Goal: Answer question/provide support

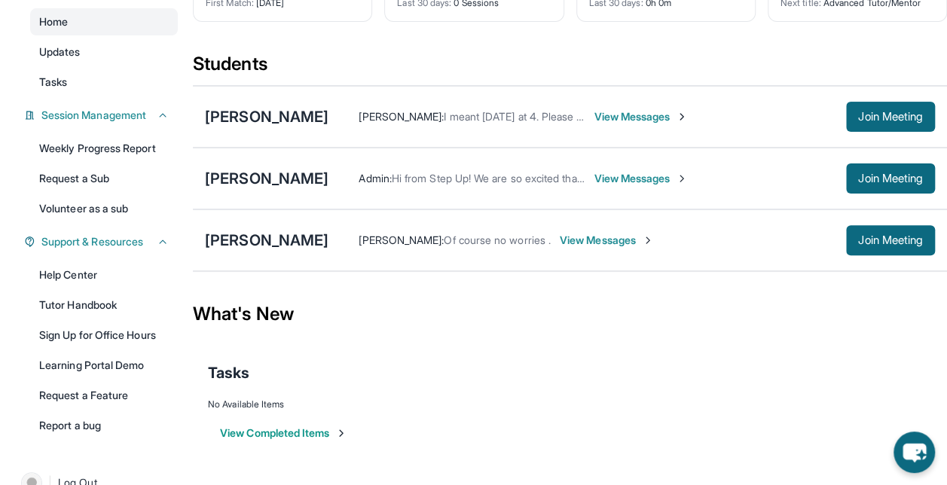
scroll to position [136, 0]
click at [654, 245] on span "View Messages" at bounding box center [607, 241] width 94 height 15
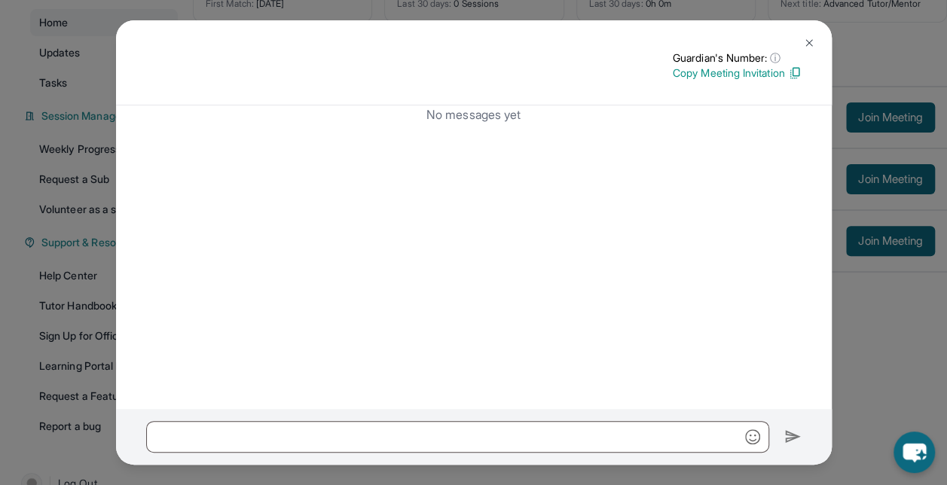
click at [812, 36] on button at bounding box center [809, 43] width 30 height 30
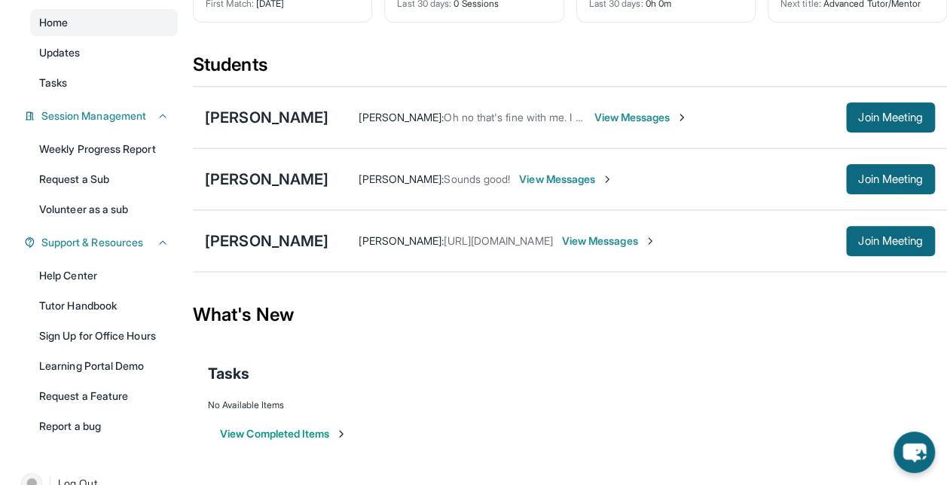
scroll to position [0, 0]
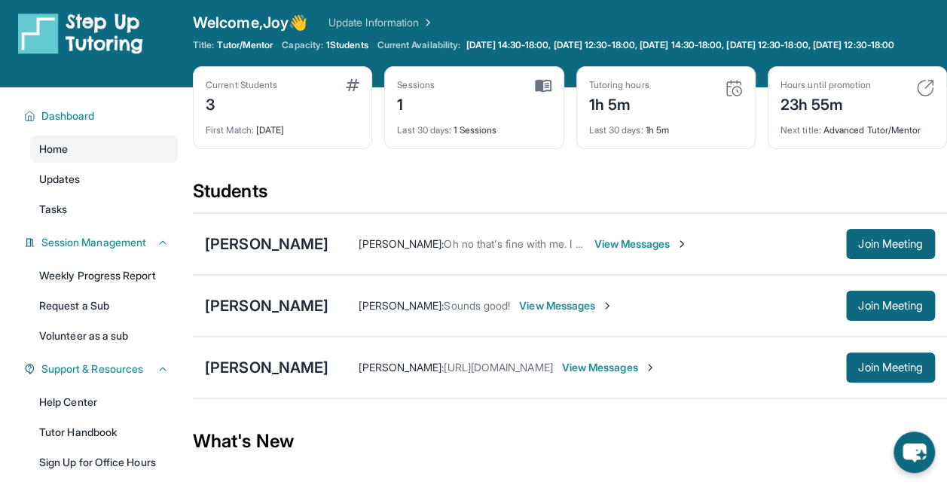
scroll to position [8, 0]
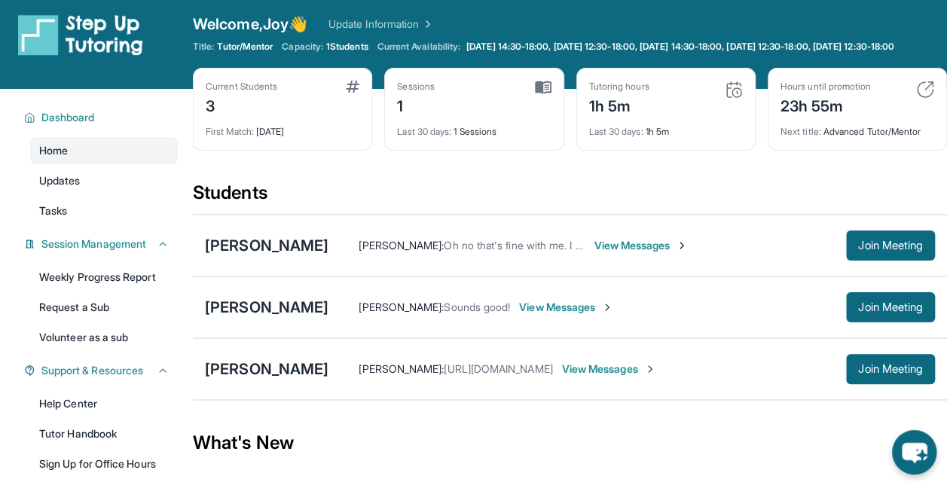
click at [918, 441] on icon "chat-button" at bounding box center [914, 452] width 44 height 44
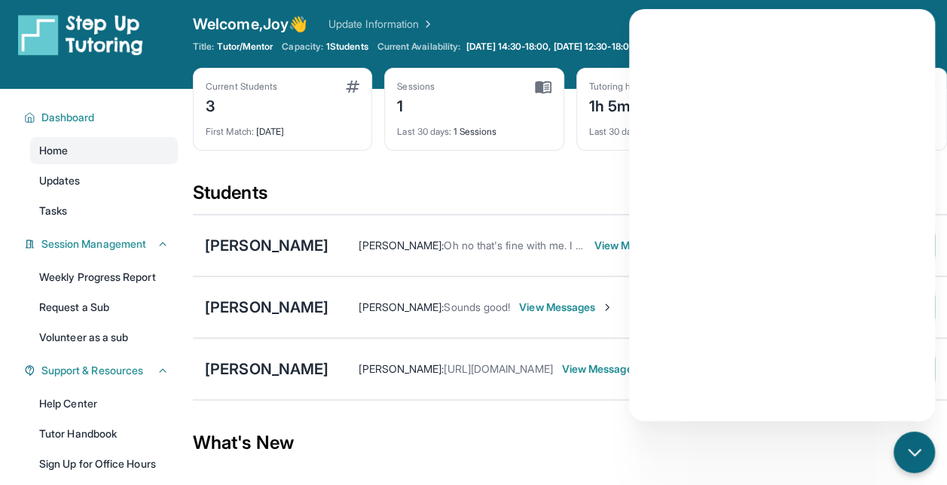
click at [573, 175] on div "Current Students 3 First Match : 8 days ago Sessions 1 Last 30 days : 1 Session…" at bounding box center [570, 124] width 754 height 113
click at [911, 444] on icon "chat-button" at bounding box center [915, 453] width 20 height 20
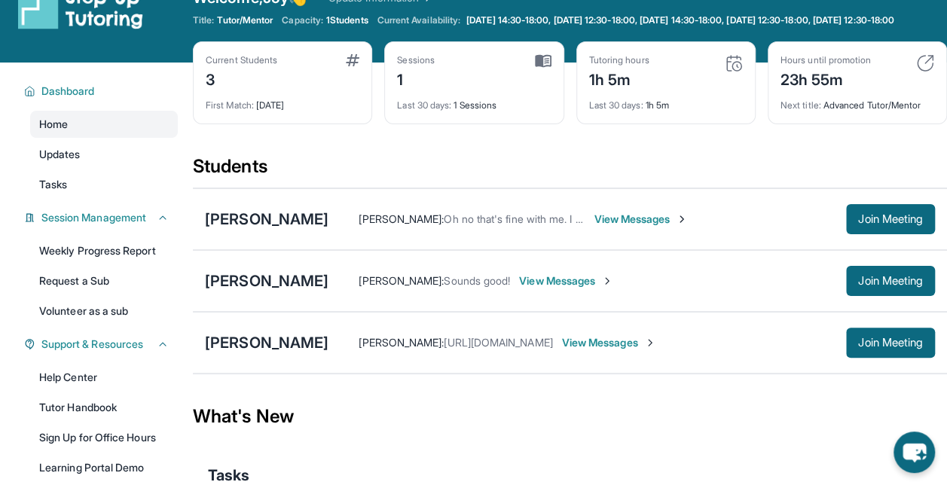
scroll to position [0, 0]
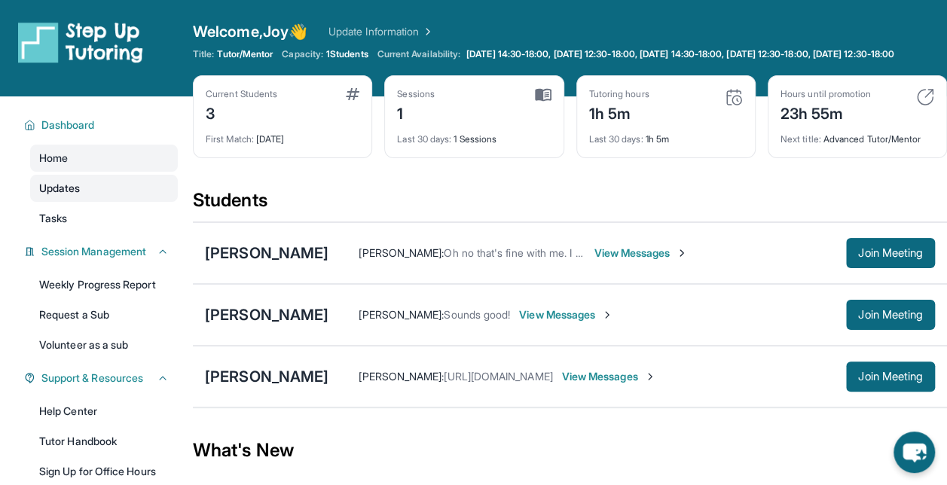
click at [119, 190] on link "Updates" at bounding box center [104, 188] width 148 height 27
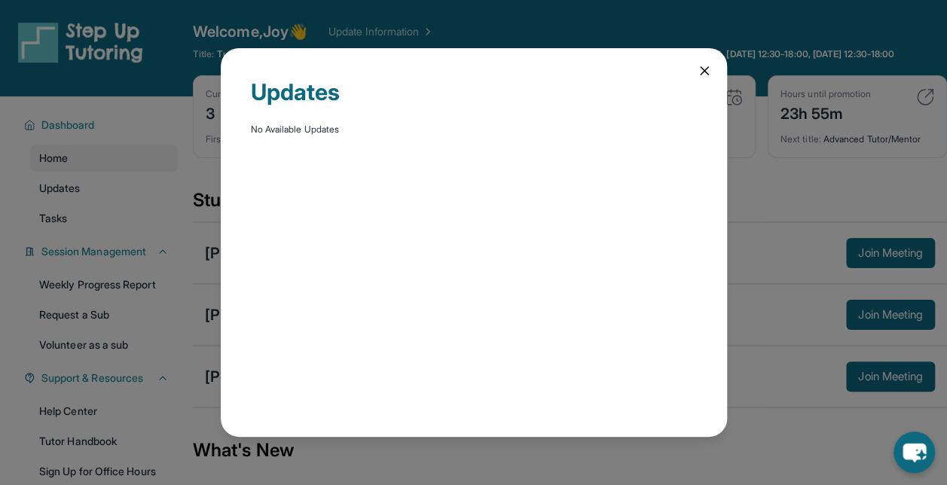
click at [698, 71] on icon at bounding box center [704, 70] width 15 height 15
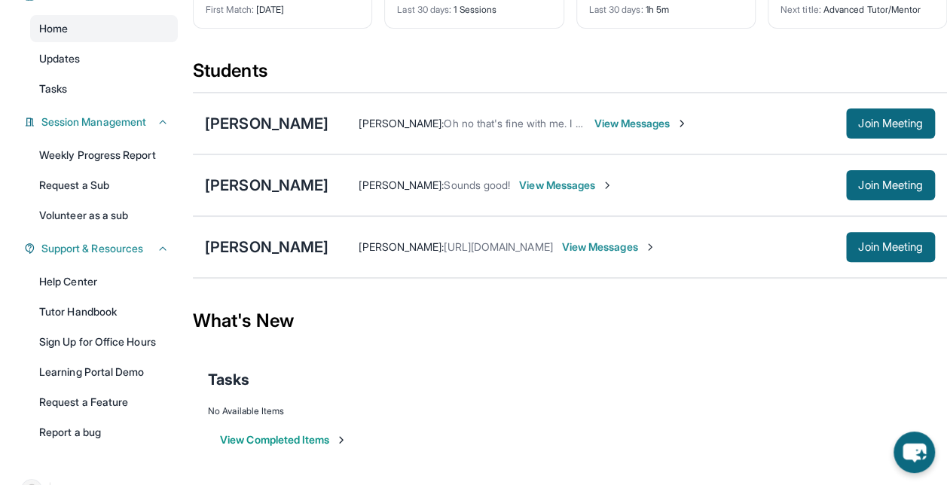
scroll to position [131, 0]
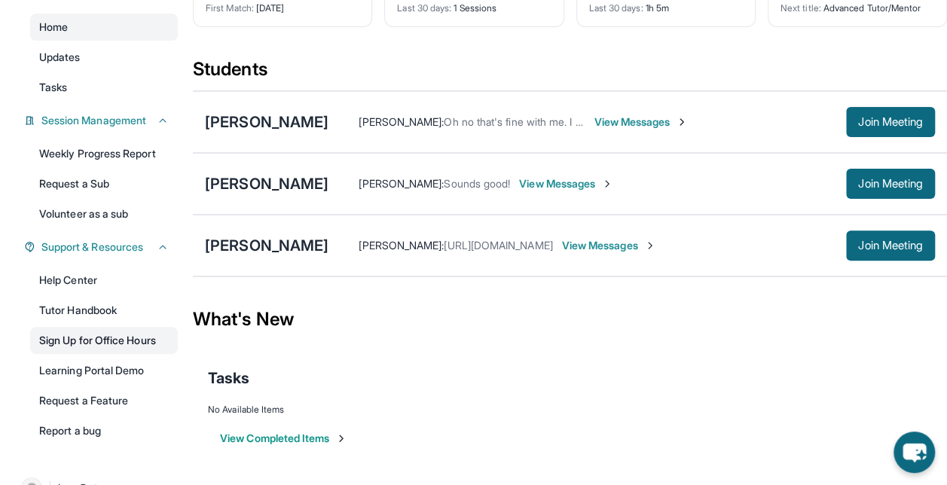
click at [145, 354] on link "Sign Up for Office Hours" at bounding box center [104, 340] width 148 height 27
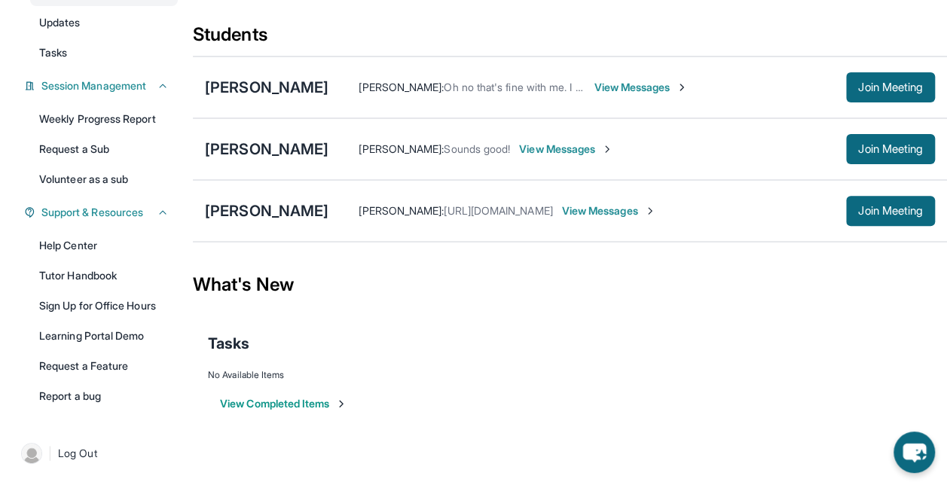
scroll to position [0, 0]
click at [547, 142] on span "View Messages" at bounding box center [566, 149] width 94 height 15
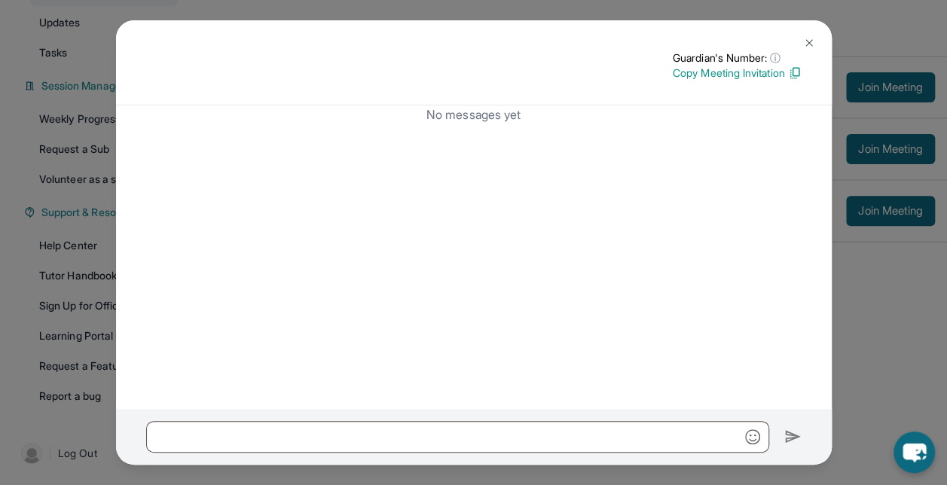
click at [817, 36] on button at bounding box center [809, 43] width 30 height 30
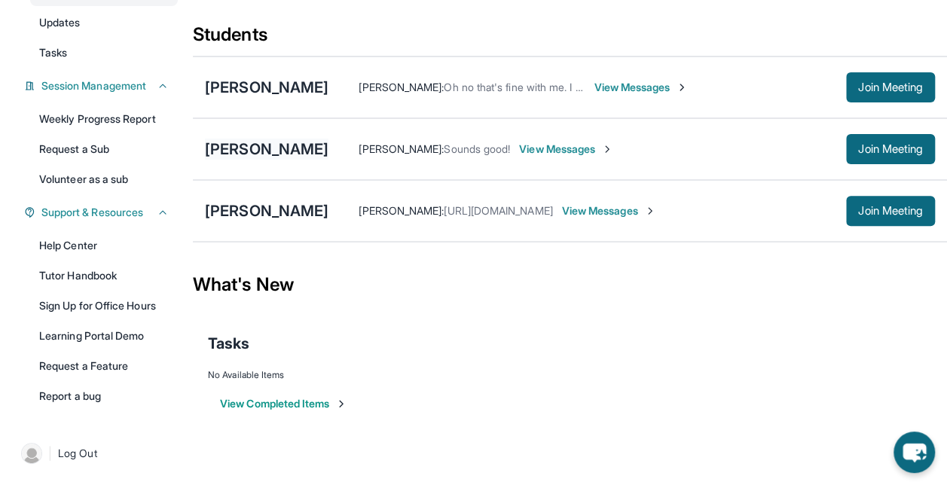
click at [259, 146] on div "[PERSON_NAME]" at bounding box center [267, 149] width 124 height 21
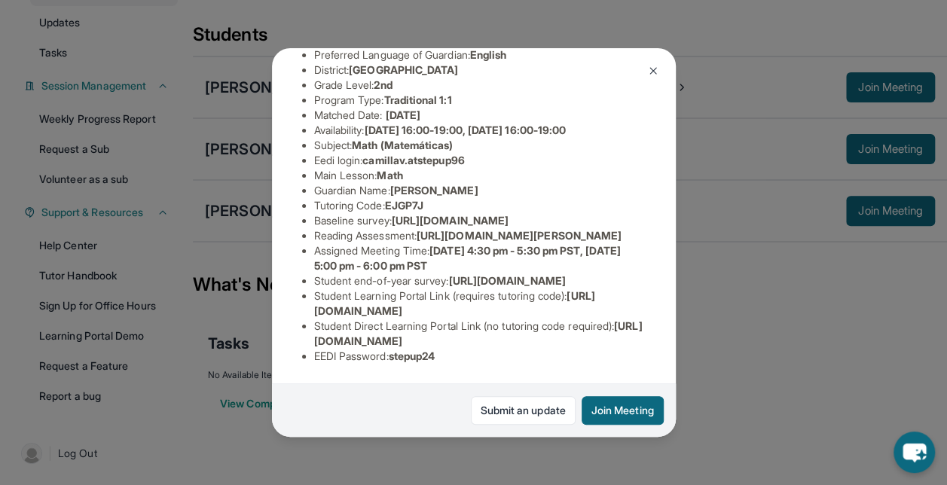
scroll to position [183, 0]
click at [403, 214] on span "https://airtable.com/apprlfn8WjpjBUn2G/shrK0QR6AaNyG5psY?prefill_Type%20of%20Fo…" at bounding box center [450, 220] width 117 height 13
drag, startPoint x: 403, startPoint y: 210, endPoint x: 383, endPoint y: 215, distance: 21.0
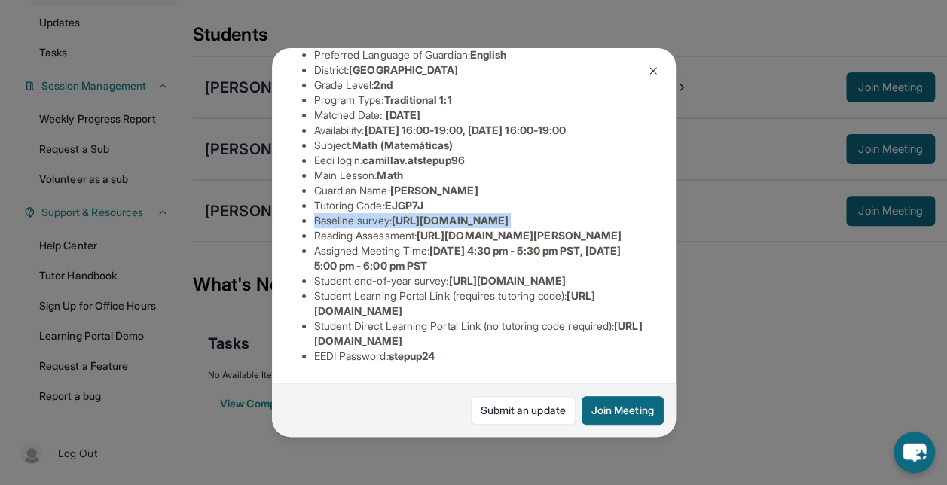
click at [392, 215] on span "https://airtable.com/apprlfn8WjpjBUn2G/shrK0QR6AaNyG5psY?prefill_Type%20of%20Fo…" at bounding box center [450, 220] width 117 height 13
drag, startPoint x: 383, startPoint y: 215, endPoint x: 453, endPoint y: 215, distance: 70.8
click at [453, 215] on span "https://airtable.com/apprlfn8WjpjBUn2G/shrK0QR6AaNyG5psY?prefill_Type%20of%20Fo…" at bounding box center [450, 220] width 117 height 13
click at [463, 220] on span "https://airtable.com/apprlfn8WjpjBUn2G/shrK0QR6AaNyG5psY?prefill_Type%20of%20Fo…" at bounding box center [450, 220] width 117 height 13
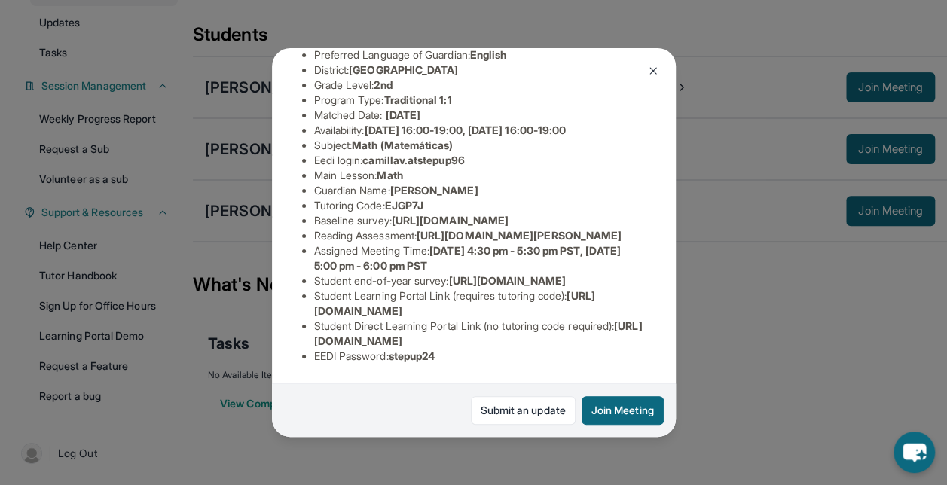
click at [249, 249] on div "Camilla Valdez Guardian: Stephanie Castillo Student Information https://student…" at bounding box center [473, 242] width 947 height 485
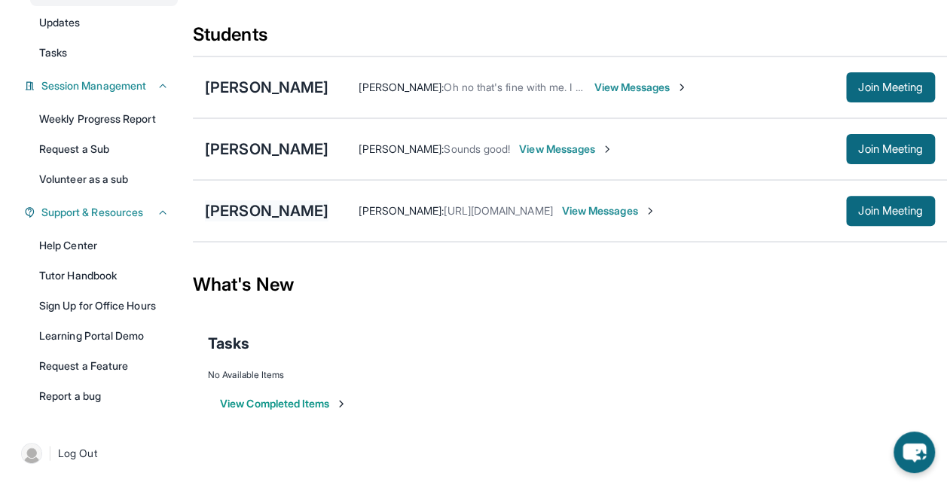
click at [268, 203] on div "[PERSON_NAME]" at bounding box center [267, 210] width 124 height 21
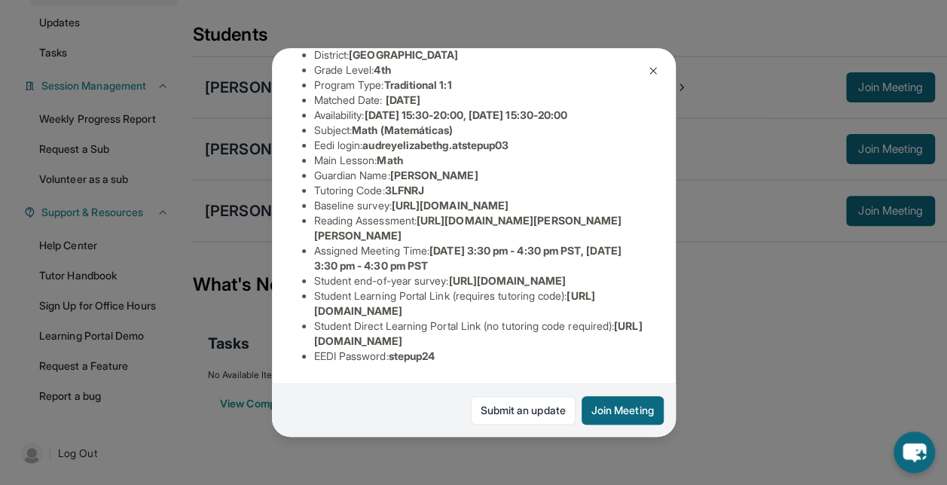
scroll to position [298, 0]
click at [221, 230] on div "Audrey-Elizabeth Garcia Guardian: Gabriela Carmona Student Information https://…" at bounding box center [473, 242] width 947 height 485
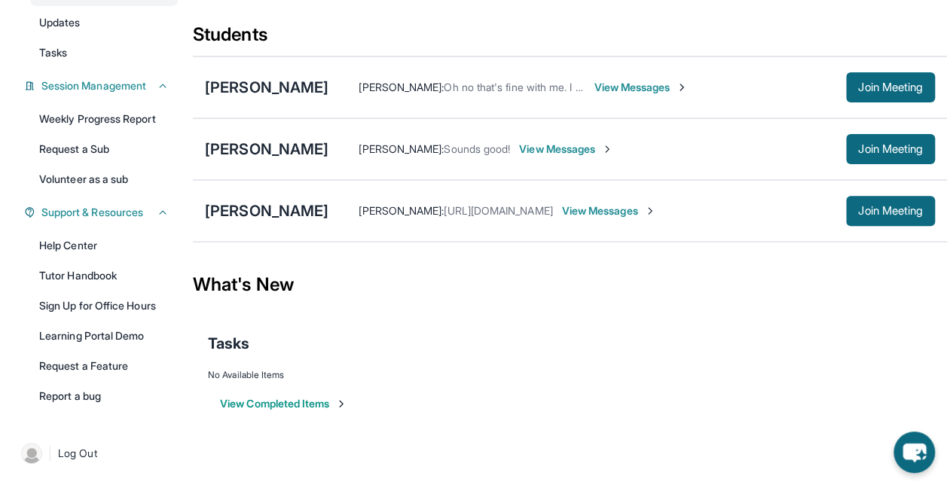
click at [248, 134] on div "Camilla Valdez Joy Vallecillo : Sounds good! View Messages Join Meeting" at bounding box center [570, 149] width 754 height 62
click at [250, 145] on div "[PERSON_NAME]" at bounding box center [267, 149] width 124 height 21
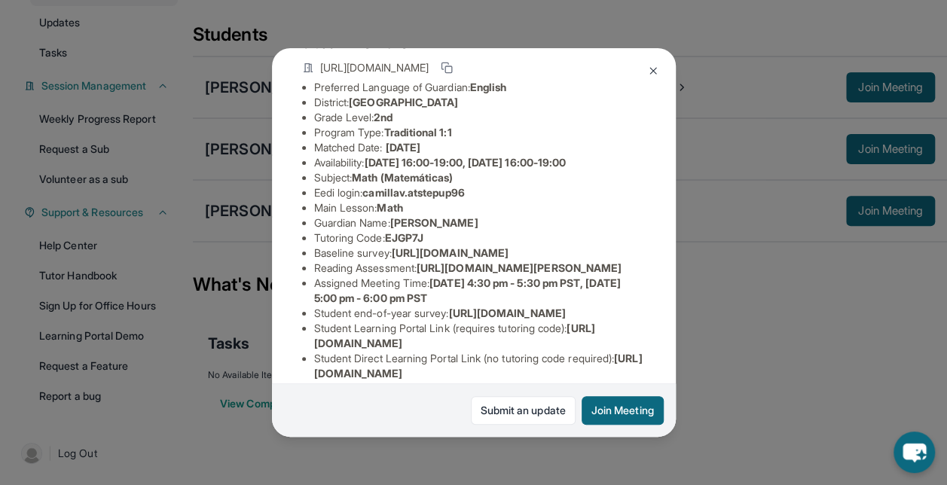
scroll to position [108, 548]
drag, startPoint x: 312, startPoint y: 292, endPoint x: 553, endPoint y: 316, distance: 242.2
click at [553, 316] on ul "Preferred Language of Guardian: English District: Glendale Unified School Distr…" at bounding box center [473, 238] width 343 height 316
copy span "prefill_Type%20of%20Form=bl-atti-survey&hide_Type%20of%20Form=true&prefill_Stud…"
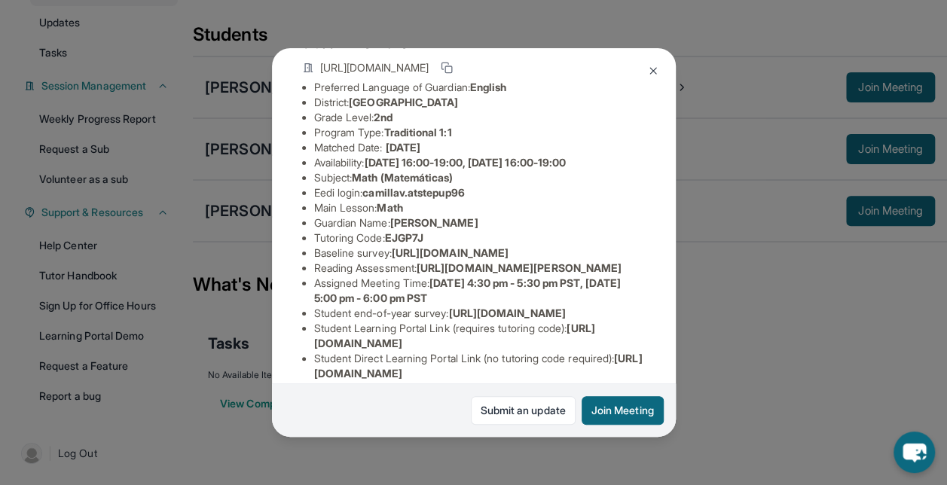
click at [392, 259] on span "https://airtable.com/apprlfn8WjpjBUn2G/shrK0QR6AaNyG5psY?prefill_Type%20of%20Fo…" at bounding box center [450, 252] width 117 height 13
drag, startPoint x: 311, startPoint y: 279, endPoint x: 508, endPoint y: 261, distance: 197.4
click at [508, 261] on div "Camilla Valdez Guardian: Stephanie Castillo Student Information https://student…" at bounding box center [474, 242] width 404 height 388
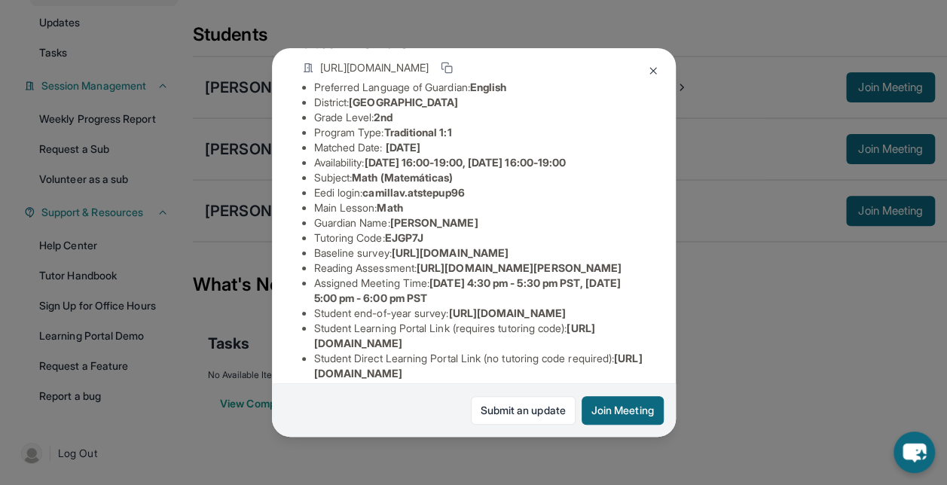
click at [508, 259] on span "https://airtable.com/apprlfn8WjpjBUn2G/shrK0QR6AaNyG5psY?prefill_Type%20of%20Fo…" at bounding box center [450, 252] width 117 height 13
copy li "Baseline survey : https://airtable.com/apprlfn8WjpjBUn2G/shrK0QR6AaNyG5psY?pref…"
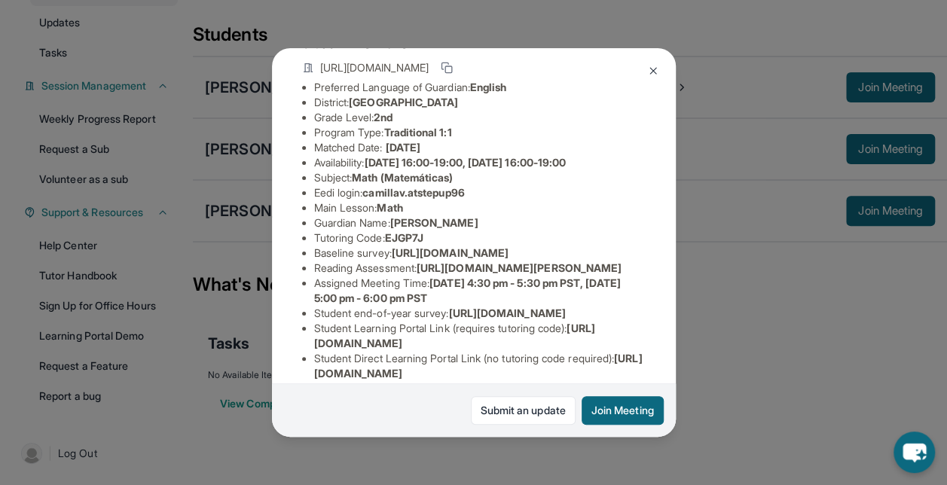
click at [453, 184] on span "Math (Matemáticas)" at bounding box center [402, 177] width 101 height 13
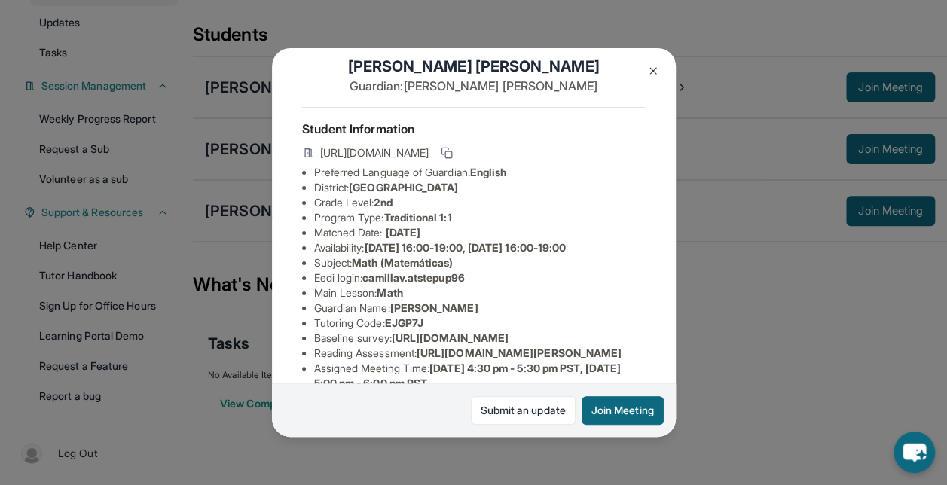
scroll to position [0, 0]
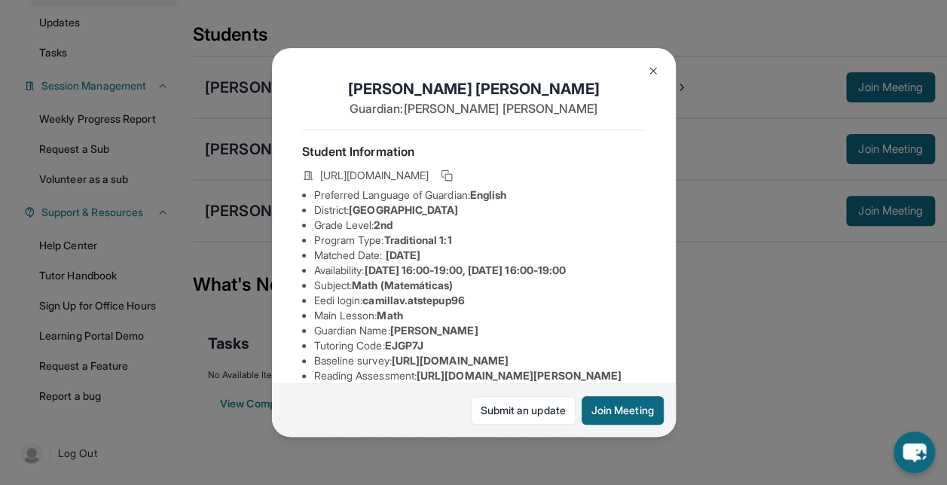
click at [649, 72] on img at bounding box center [653, 71] width 12 height 12
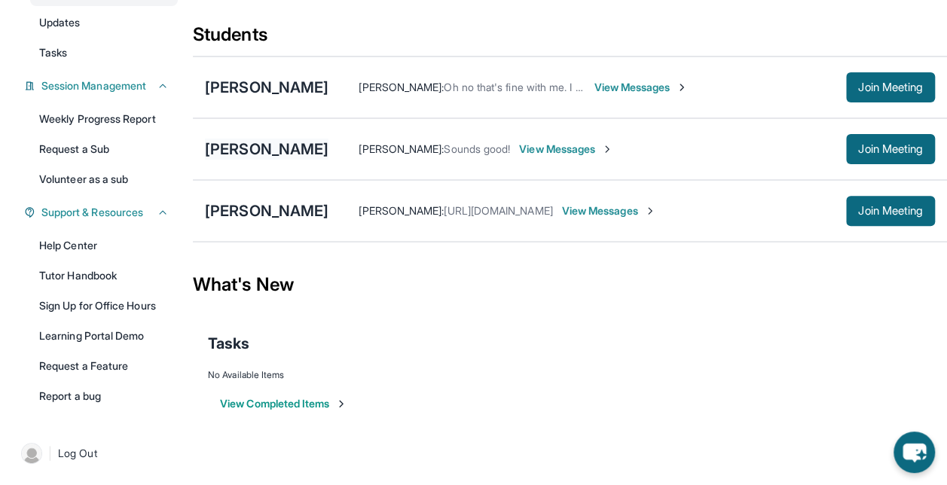
click at [280, 156] on div "[PERSON_NAME]" at bounding box center [267, 149] width 124 height 21
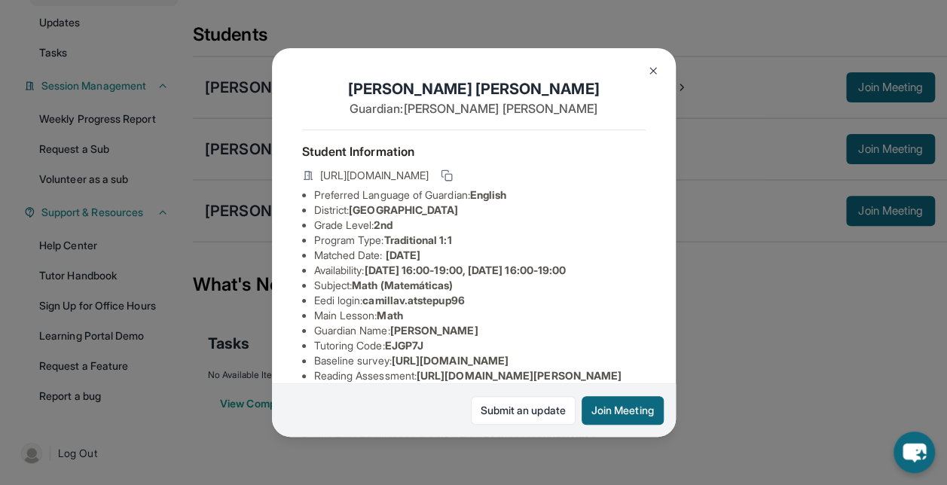
click at [658, 68] on img at bounding box center [653, 71] width 12 height 12
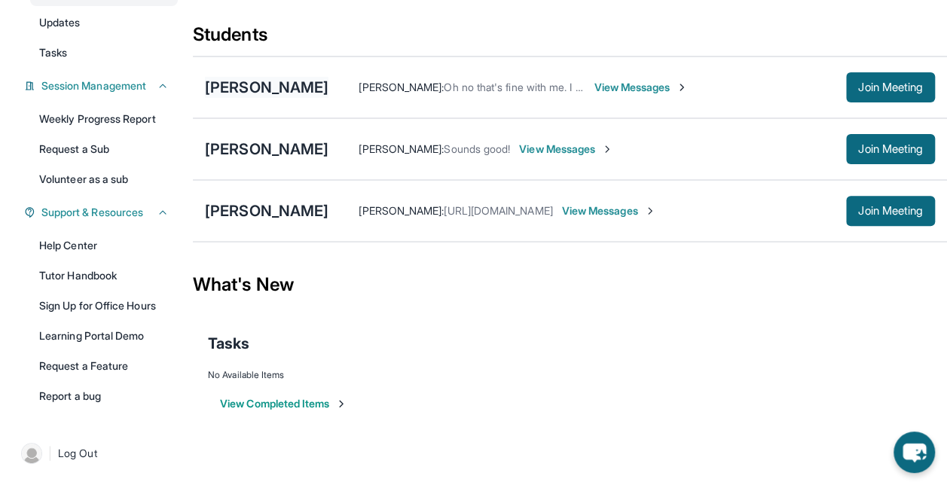
click at [282, 77] on div "[PERSON_NAME]" at bounding box center [267, 87] width 124 height 21
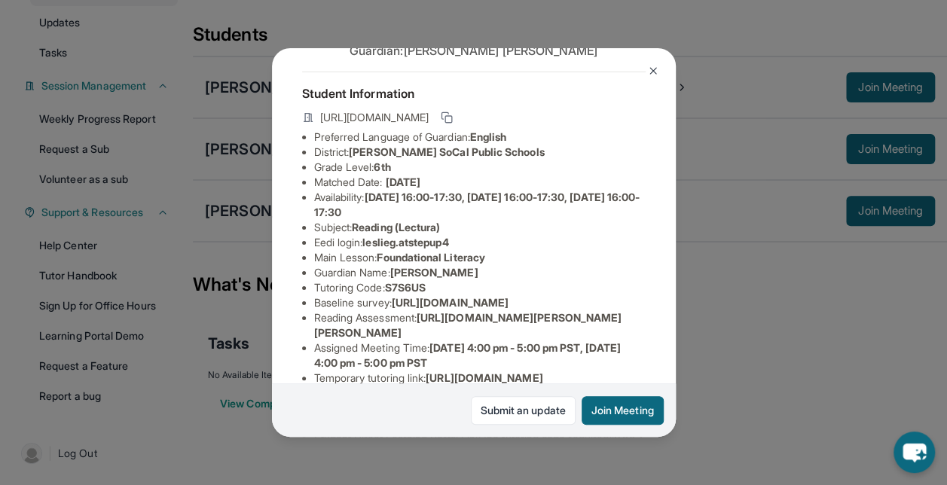
scroll to position [59, 0]
click at [652, 61] on button at bounding box center [653, 71] width 30 height 30
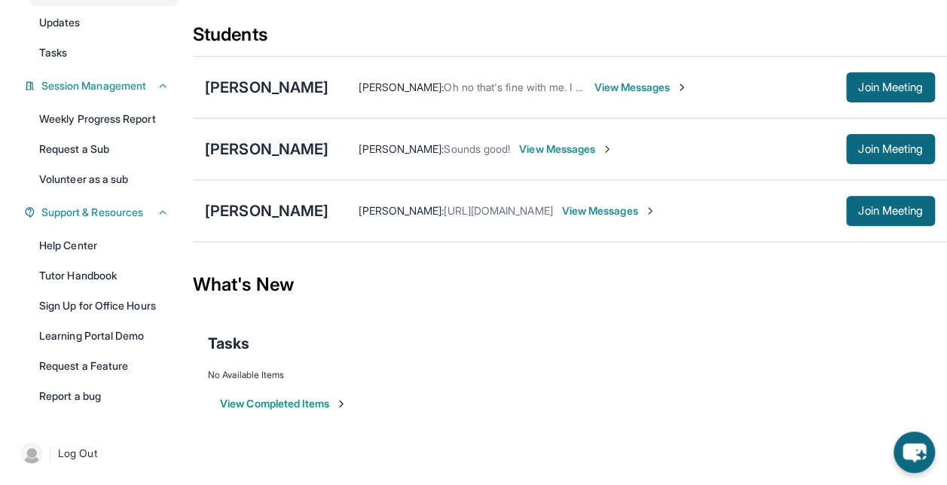
click at [282, 141] on div "[PERSON_NAME]" at bounding box center [267, 149] width 124 height 21
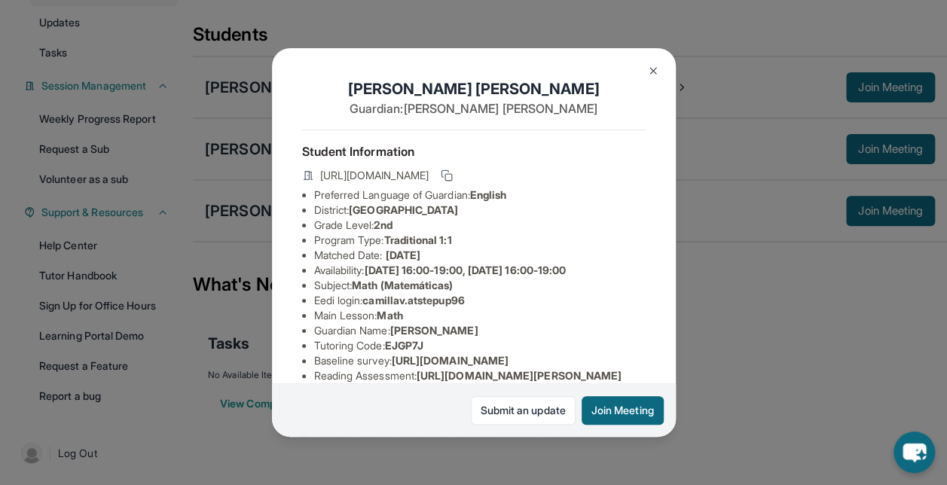
click at [648, 67] on img at bounding box center [653, 71] width 12 height 12
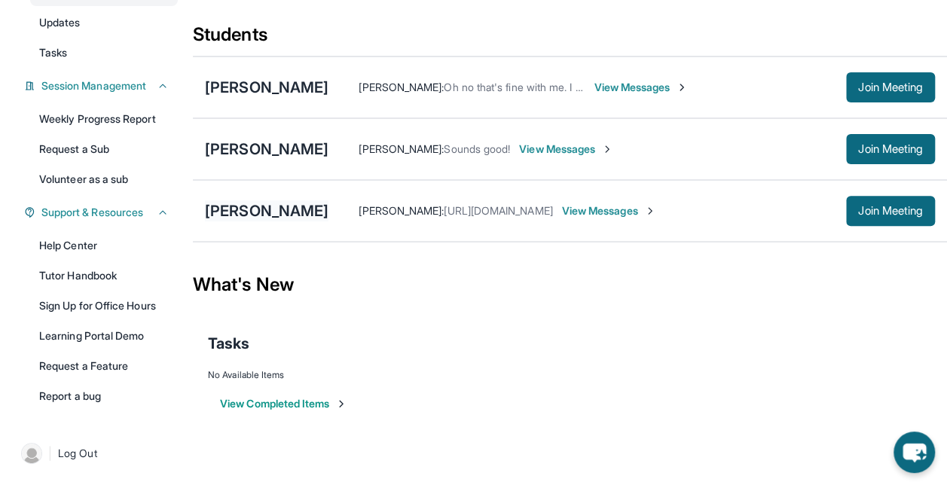
click at [297, 209] on div "[PERSON_NAME]" at bounding box center [267, 210] width 124 height 21
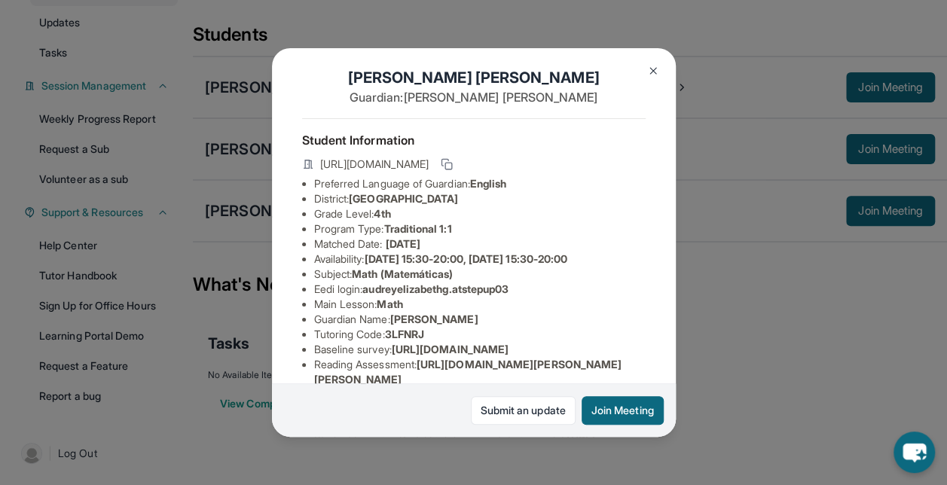
scroll to position [0, 0]
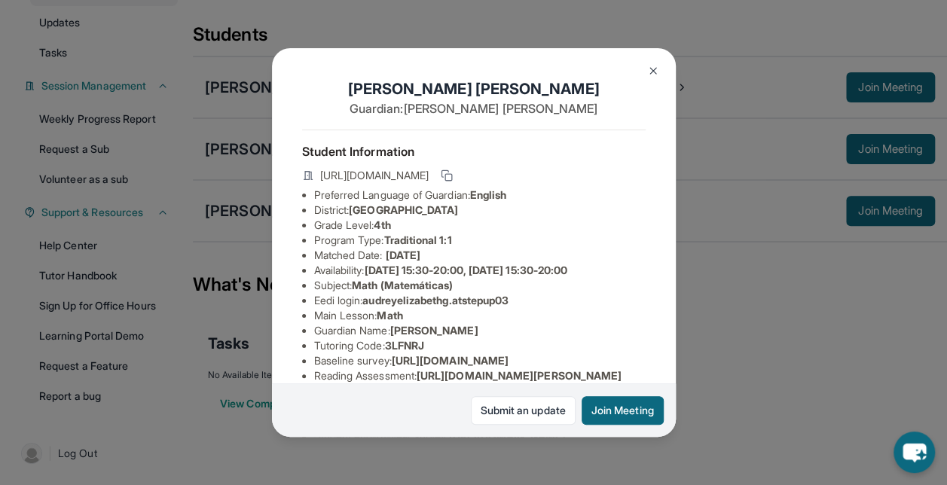
click at [657, 61] on button at bounding box center [653, 71] width 30 height 30
